Goal: Task Accomplishment & Management: Manage account settings

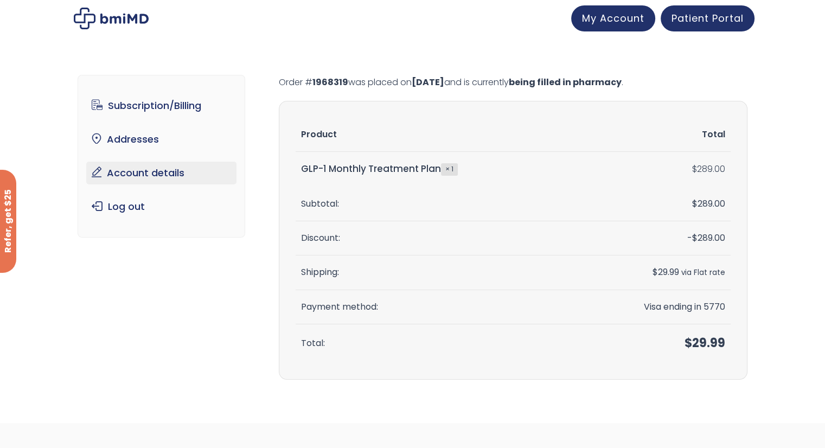
click at [139, 170] on link "Account details" at bounding box center [161, 173] width 150 height 23
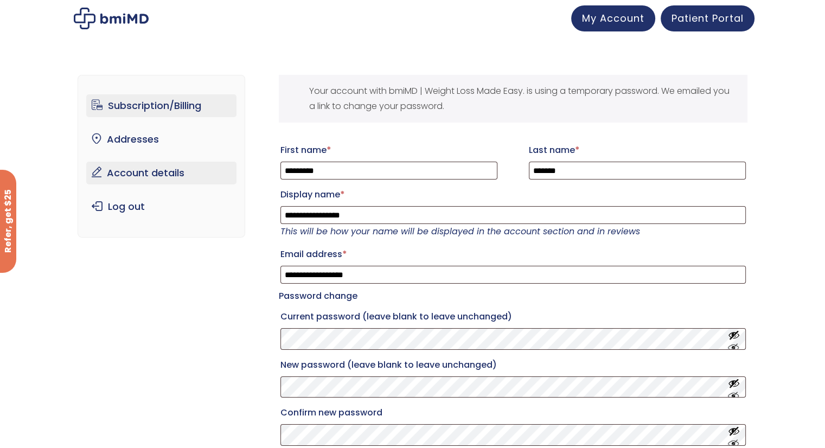
click at [143, 104] on link "Subscription/Billing" at bounding box center [161, 105] width 150 height 23
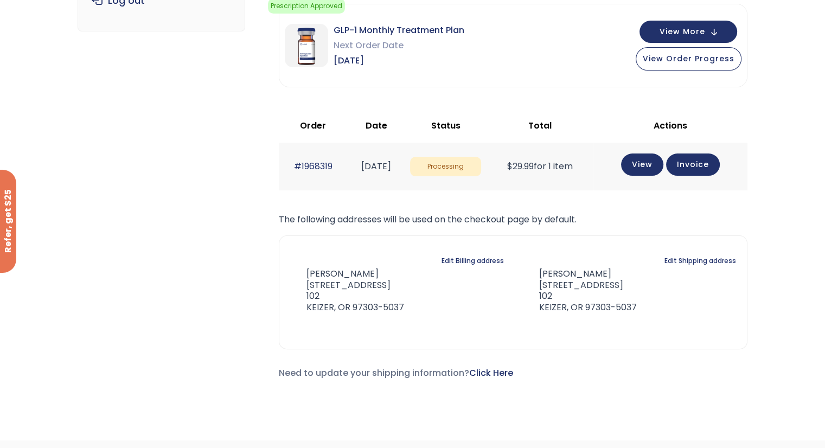
scroll to position [163, 0]
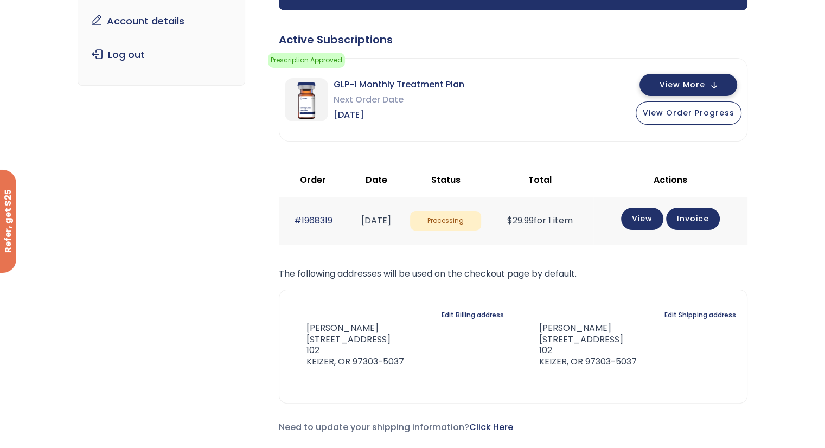
click at [694, 85] on span "View More" at bounding box center [682, 84] width 46 height 7
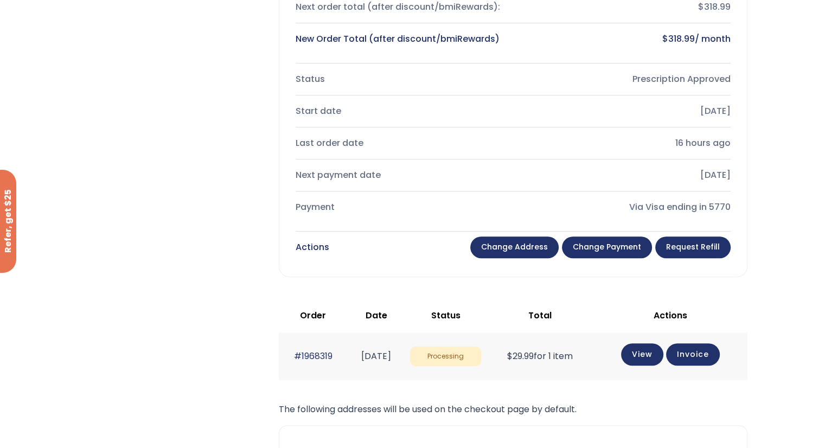
scroll to position [434, 0]
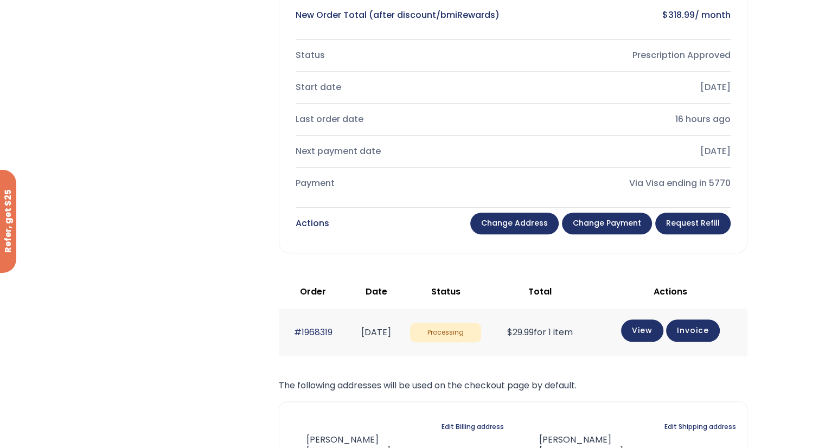
click at [695, 223] on link "Request Refill" at bounding box center [692, 223] width 75 height 22
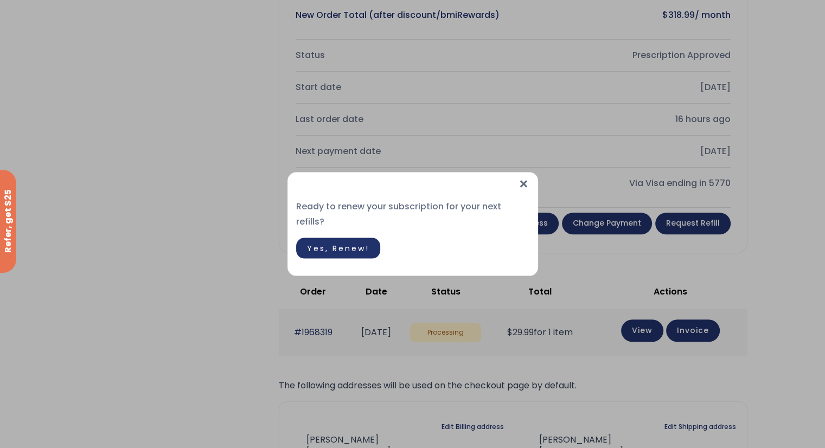
click at [519, 188] on span "×" at bounding box center [523, 183] width 11 height 23
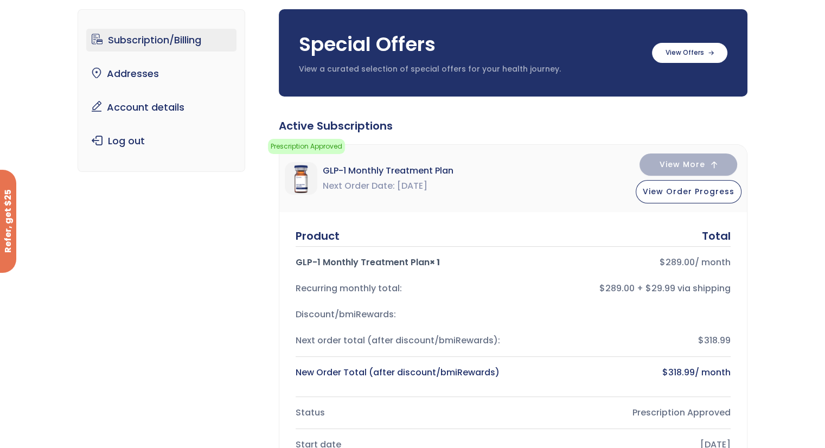
scroll to position [0, 0]
